Goal: Navigation & Orientation: Find specific page/section

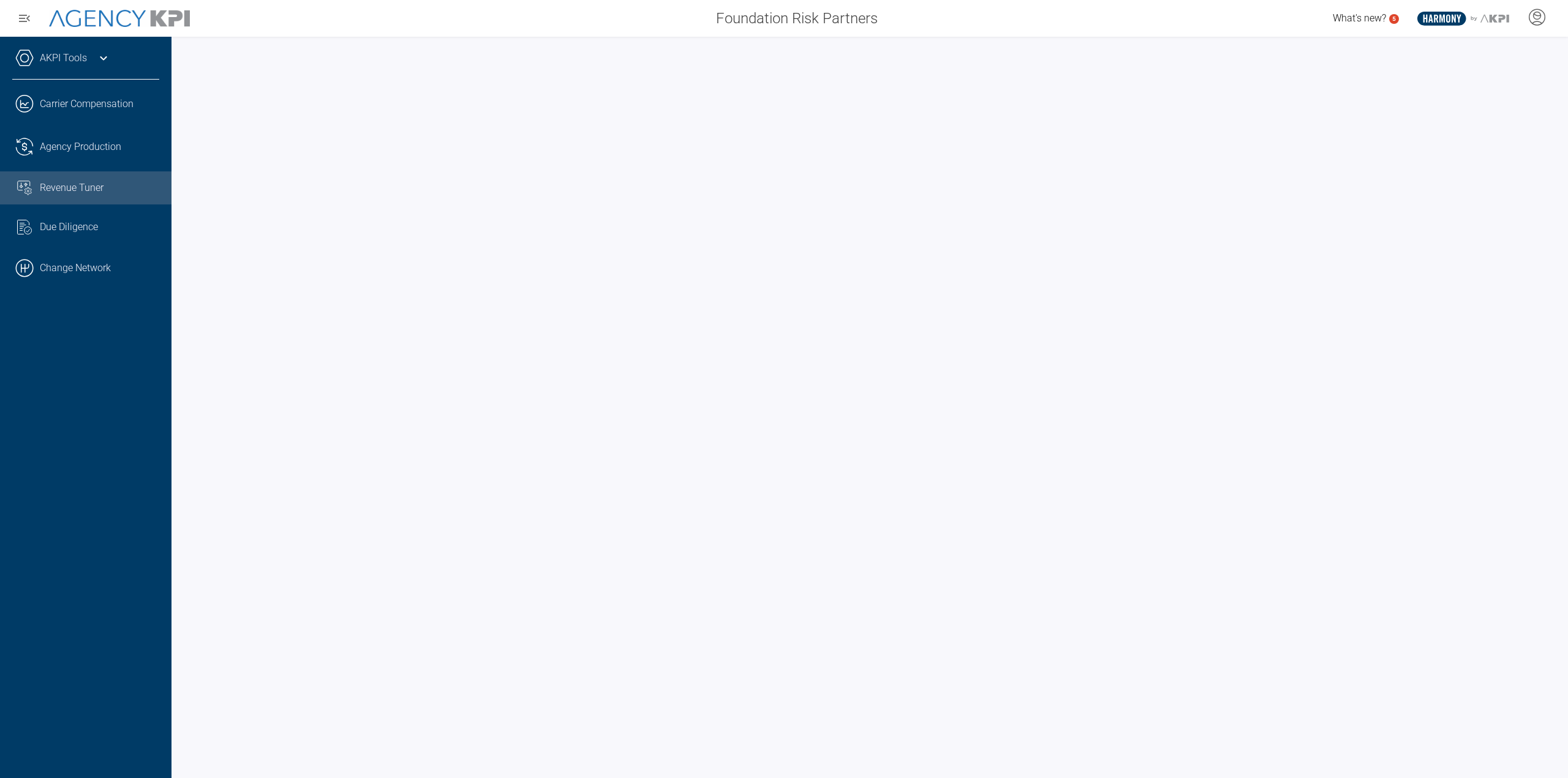
click at [100, 251] on link ".cls-1{fill:none;stroke:#000;stroke-linecap:round;stroke-linejoin:round;stroke-…" at bounding box center [86, 268] width 171 height 37
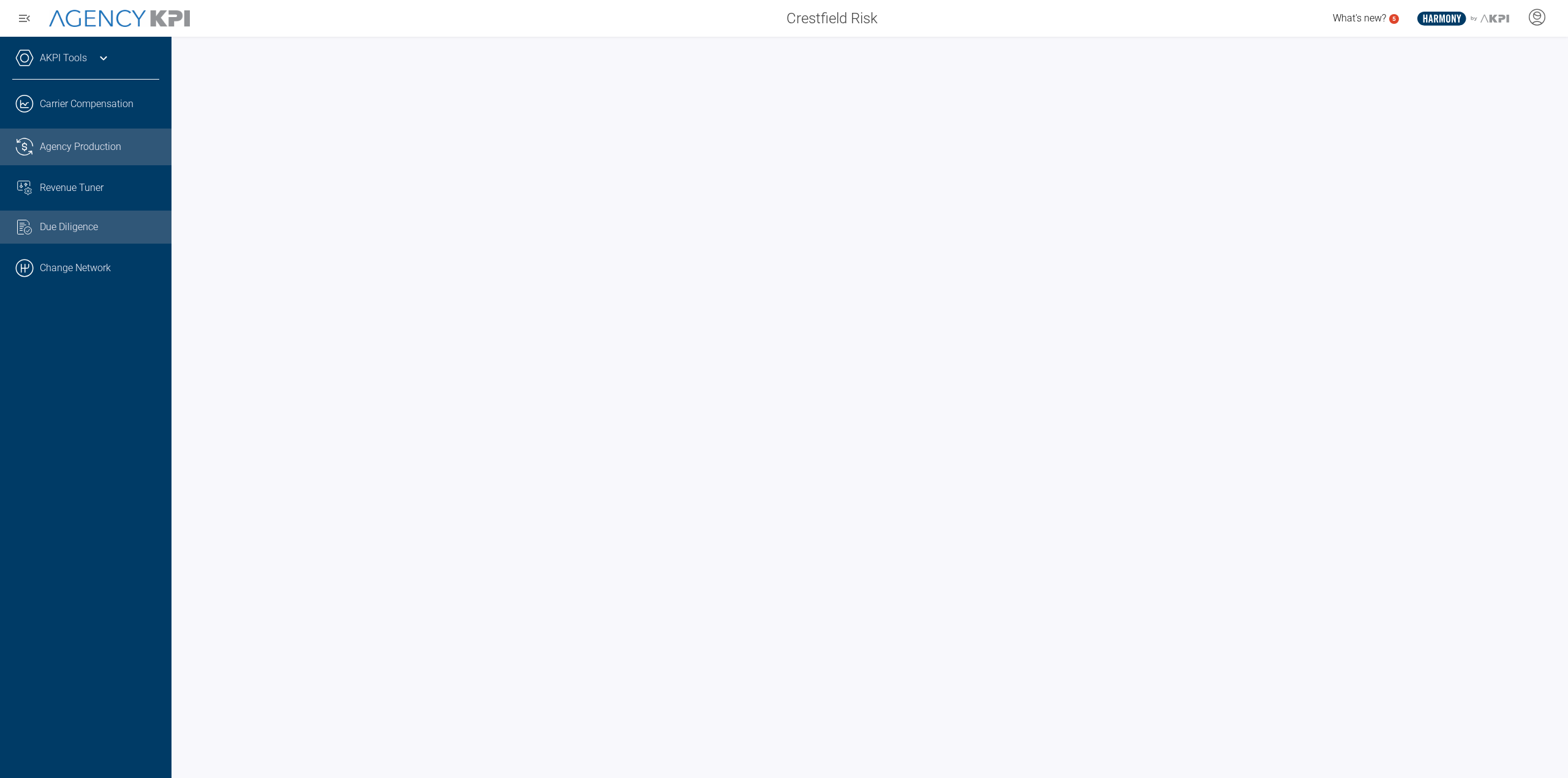
click at [93, 159] on link ".cls-1{fill:none;stroke:#221f20;stroke-linecap:round;stroke-linejoin:round;stro…" at bounding box center [86, 147] width 171 height 37
